Goal: Find specific page/section: Find specific page/section

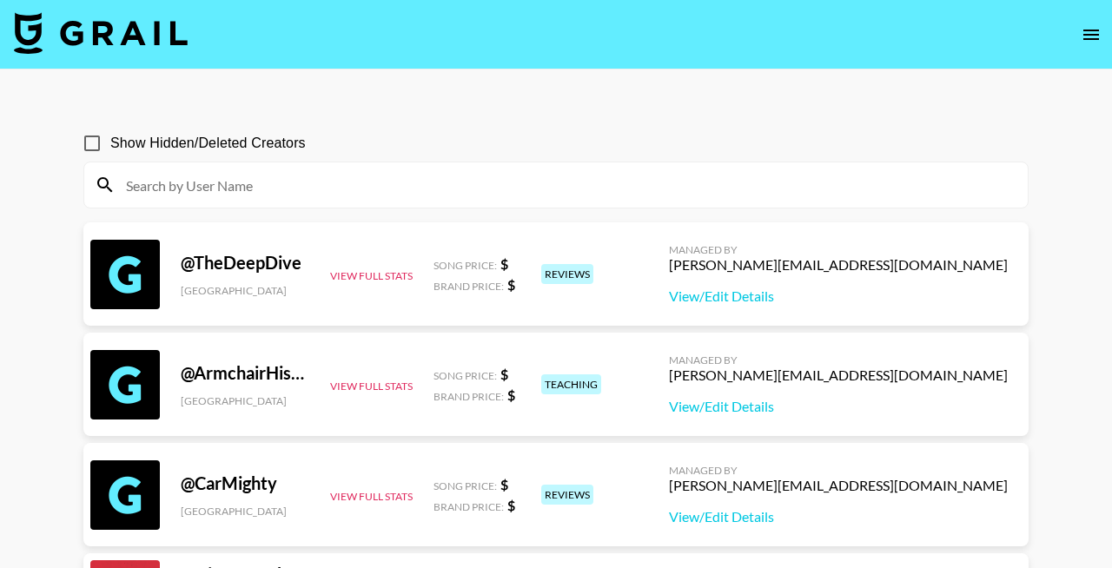
click at [196, 183] on input at bounding box center [565, 185] width 901 height 28
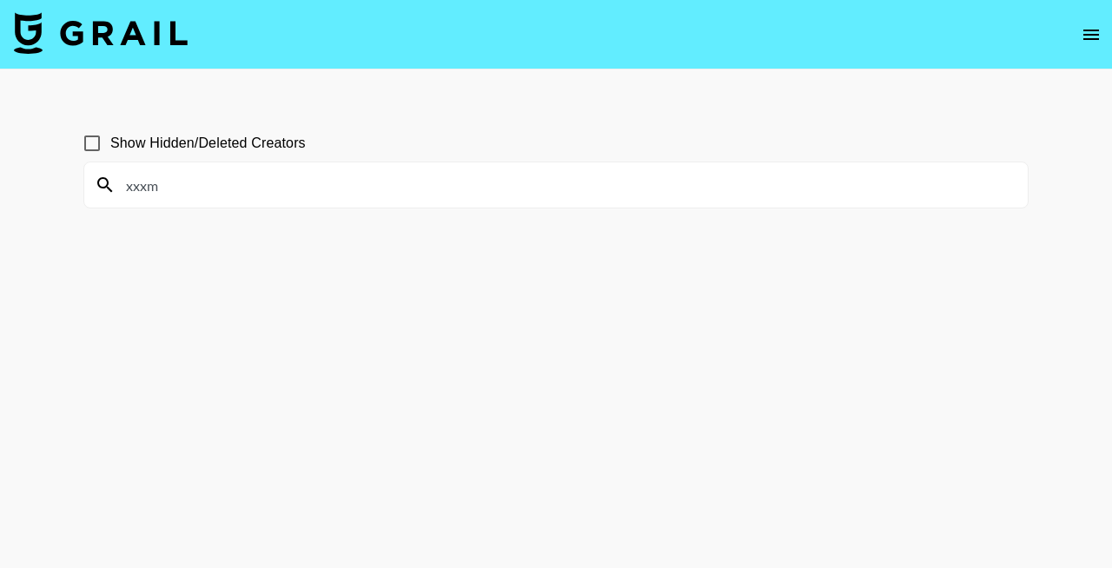
type input "xxxm"
click at [159, 138] on span "Show Hidden/Deleted Creators" at bounding box center [207, 143] width 195 height 21
click at [110, 138] on input "Show Hidden/Deleted Creators" at bounding box center [92, 143] width 36 height 36
checkbox input "true"
click at [271, 189] on input "xxxm" at bounding box center [565, 185] width 901 height 28
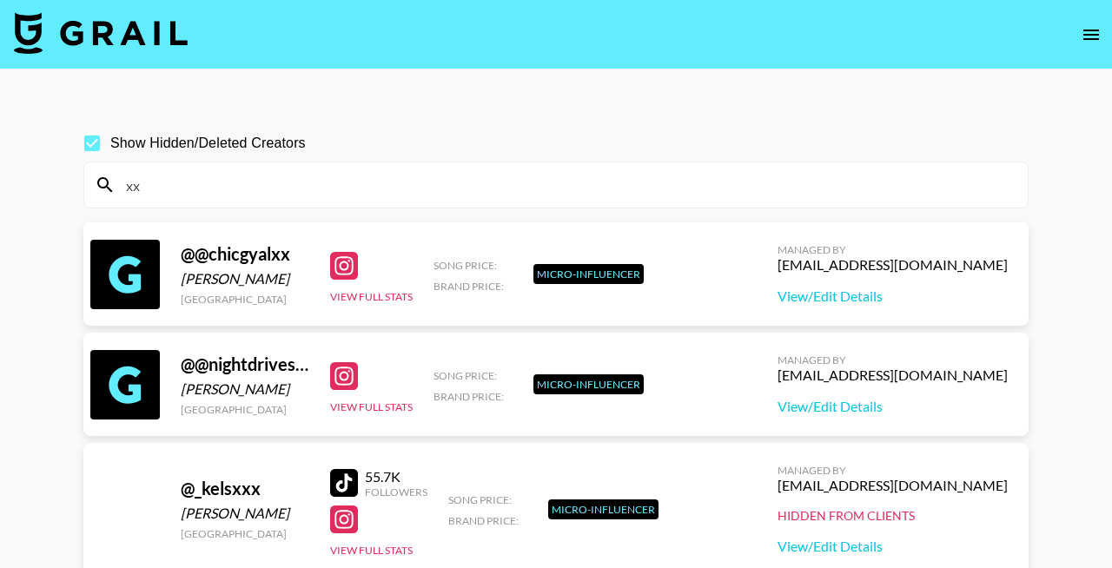
type input "x"
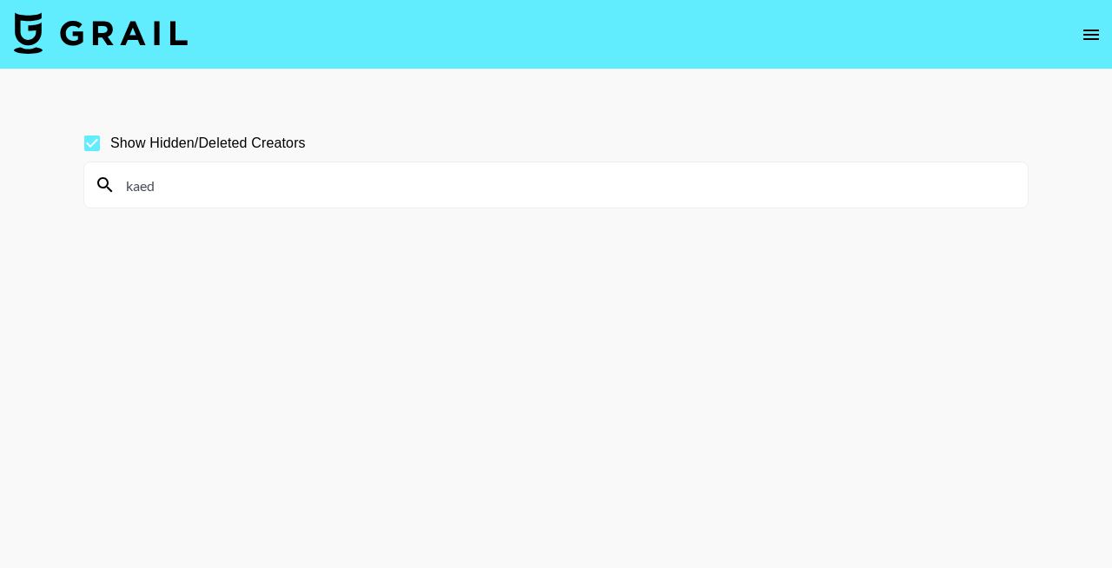
drag, startPoint x: 253, startPoint y: 190, endPoint x: 118, endPoint y: 188, distance: 134.6
click at [118, 188] on input "kaed" at bounding box center [565, 185] width 901 height 28
type input "nylan"
